Goal: Transaction & Acquisition: Purchase product/service

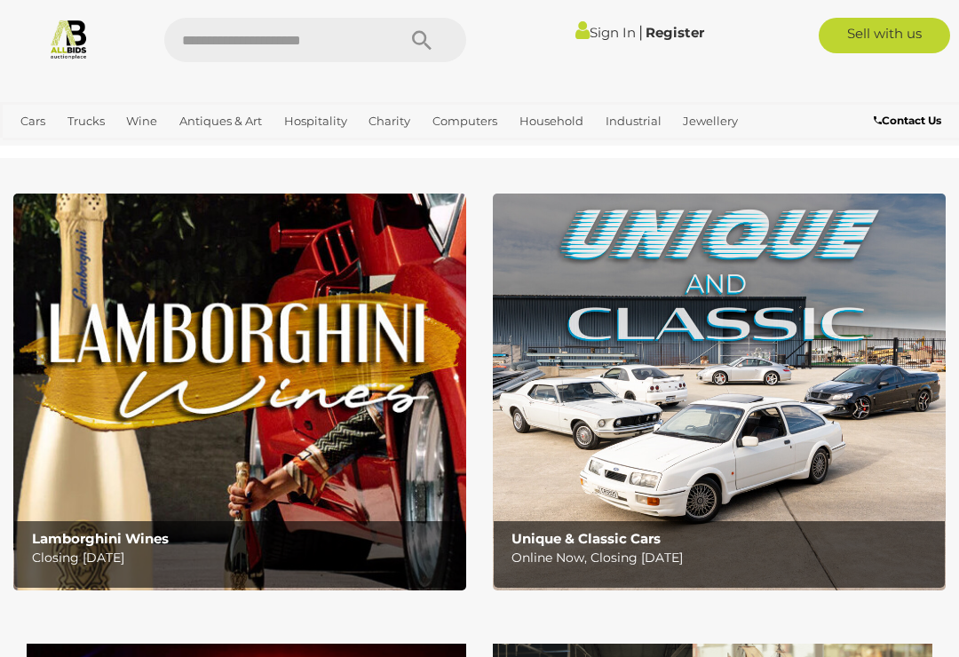
click at [0, 0] on span "Auctions" at bounding box center [0, 0] width 0 height 0
click at [0, 0] on link "Tools & Hardware" at bounding box center [0, 0] width 0 height 0
click at [233, 50] on input "text" at bounding box center [271, 40] width 214 height 44
type input "*******"
click at [421, 36] on icon "Search" at bounding box center [422, 41] width 20 height 27
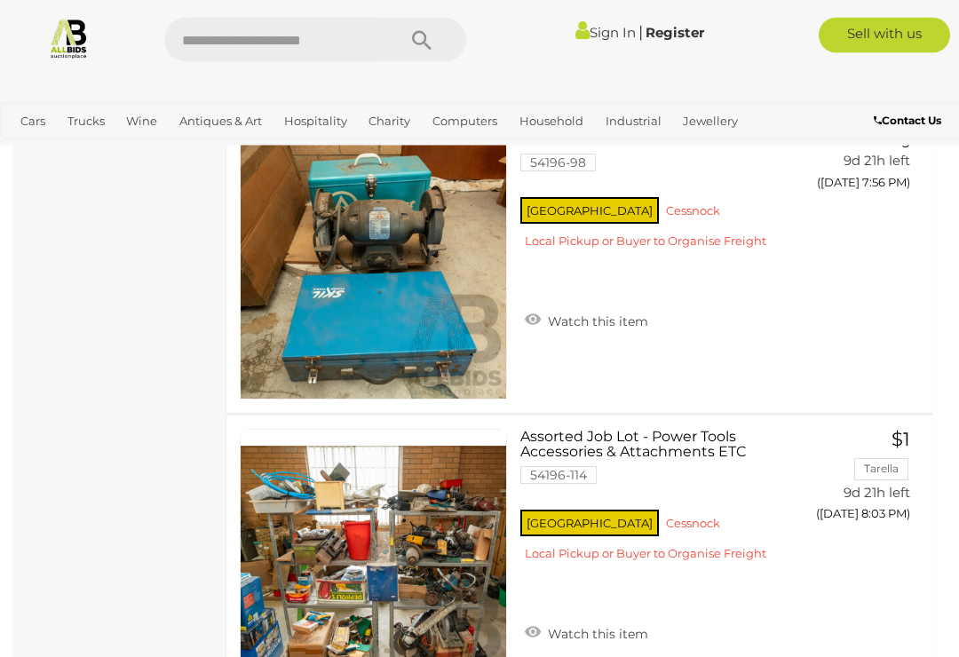
scroll to position [5987, 0]
